Goal: Book appointment/travel/reservation

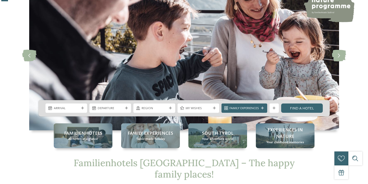
scroll to position [44, 0]
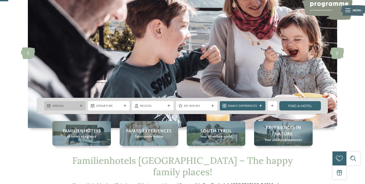
click at [78, 107] on div "Arrival" at bounding box center [65, 106] width 28 height 5
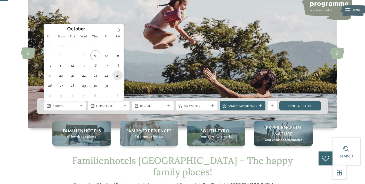
type div "25.10.2025"
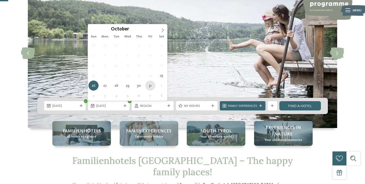
type div "31.10.2025"
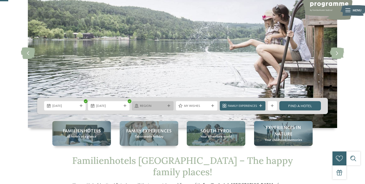
click at [162, 105] on span "Region" at bounding box center [152, 106] width 25 height 5
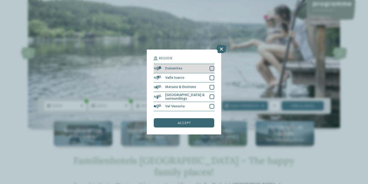
click at [212, 66] on div at bounding box center [211, 68] width 5 height 5
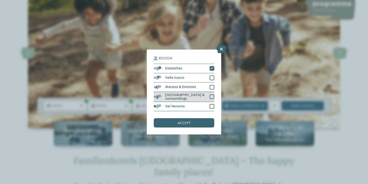
click at [210, 94] on div at bounding box center [211, 96] width 5 height 5
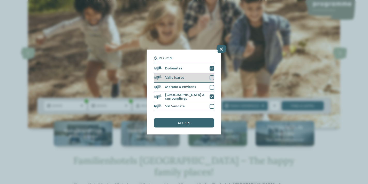
click at [211, 75] on div at bounding box center [211, 77] width 5 height 5
click at [211, 76] on icon at bounding box center [211, 77] width 3 height 3
click at [211, 85] on div at bounding box center [211, 87] width 5 height 5
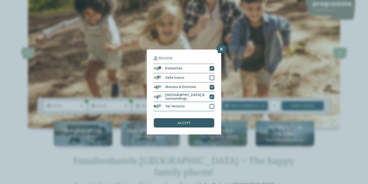
click at [204, 118] on div "accept" at bounding box center [184, 122] width 60 height 9
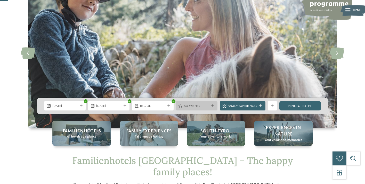
click at [211, 107] on icon at bounding box center [212, 106] width 3 height 3
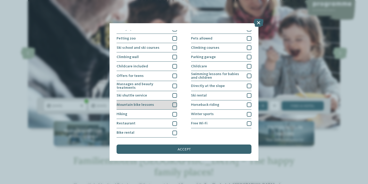
scroll to position [82, 0]
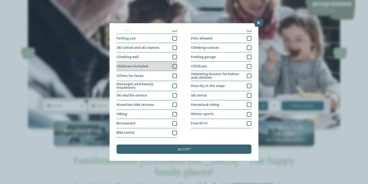
click at [173, 64] on div at bounding box center [174, 66] width 5 height 5
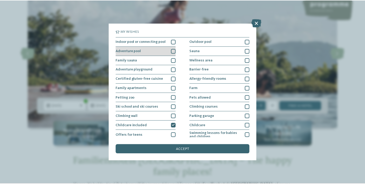
scroll to position [0, 0]
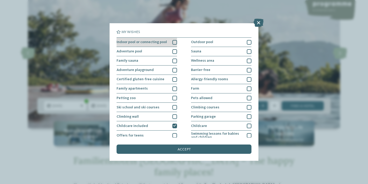
click at [174, 42] on div at bounding box center [174, 42] width 5 height 5
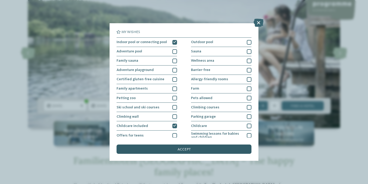
click at [184, 148] on span "accept" at bounding box center [183, 150] width 13 height 4
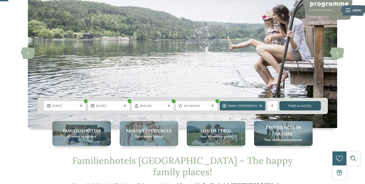
click at [296, 107] on link "Find a hotel" at bounding box center [301, 105] width 42 height 9
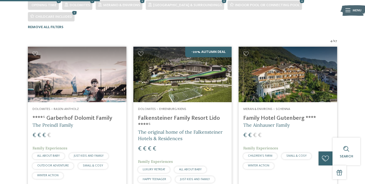
scroll to position [145, 0]
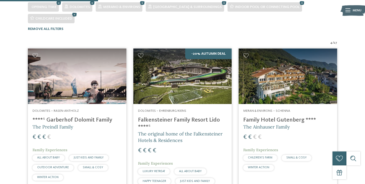
click at [88, 74] on img at bounding box center [77, 76] width 99 height 55
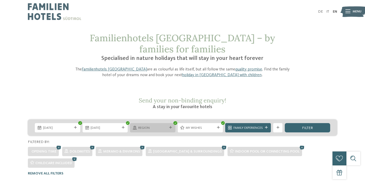
click at [148, 126] on span "Region" at bounding box center [152, 128] width 29 height 5
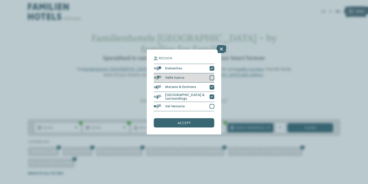
click at [210, 75] on div at bounding box center [211, 77] width 5 height 5
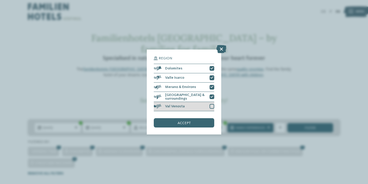
click at [211, 104] on div at bounding box center [211, 106] width 5 height 5
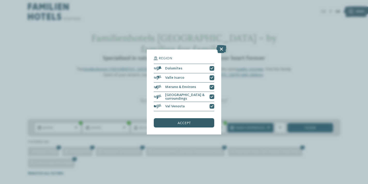
click at [203, 118] on div "accept" at bounding box center [184, 122] width 60 height 9
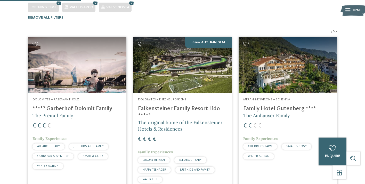
scroll to position [156, 0]
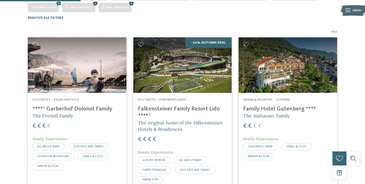
click at [146, 77] on img at bounding box center [182, 64] width 99 height 55
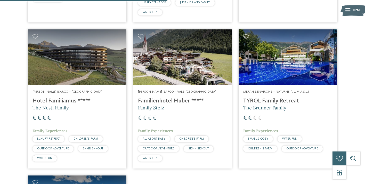
scroll to position [324, 0]
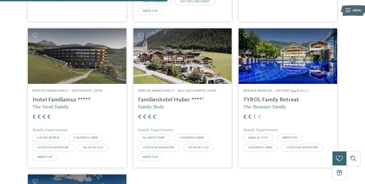
click at [77, 66] on img at bounding box center [77, 55] width 99 height 55
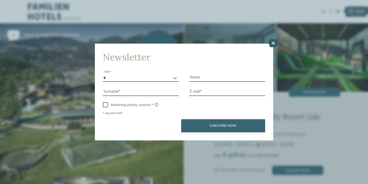
click at [273, 39] on icon at bounding box center [273, 43] width 10 height 8
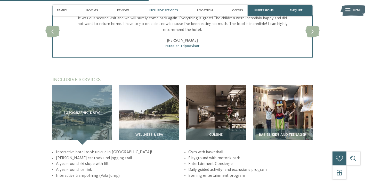
scroll to position [666, 0]
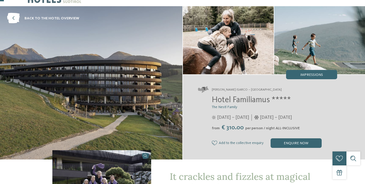
scroll to position [18, 0]
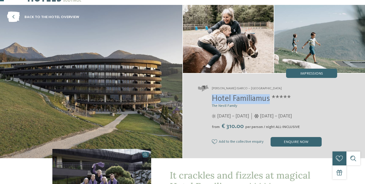
drag, startPoint x: 212, startPoint y: 98, endPoint x: 272, endPoint y: 99, distance: 59.1
click at [272, 99] on span "Hotel Familiamus *****" at bounding box center [251, 99] width 79 height 8
copy span "Hotel Familiamus"
